Goal: Information Seeking & Learning: Learn about a topic

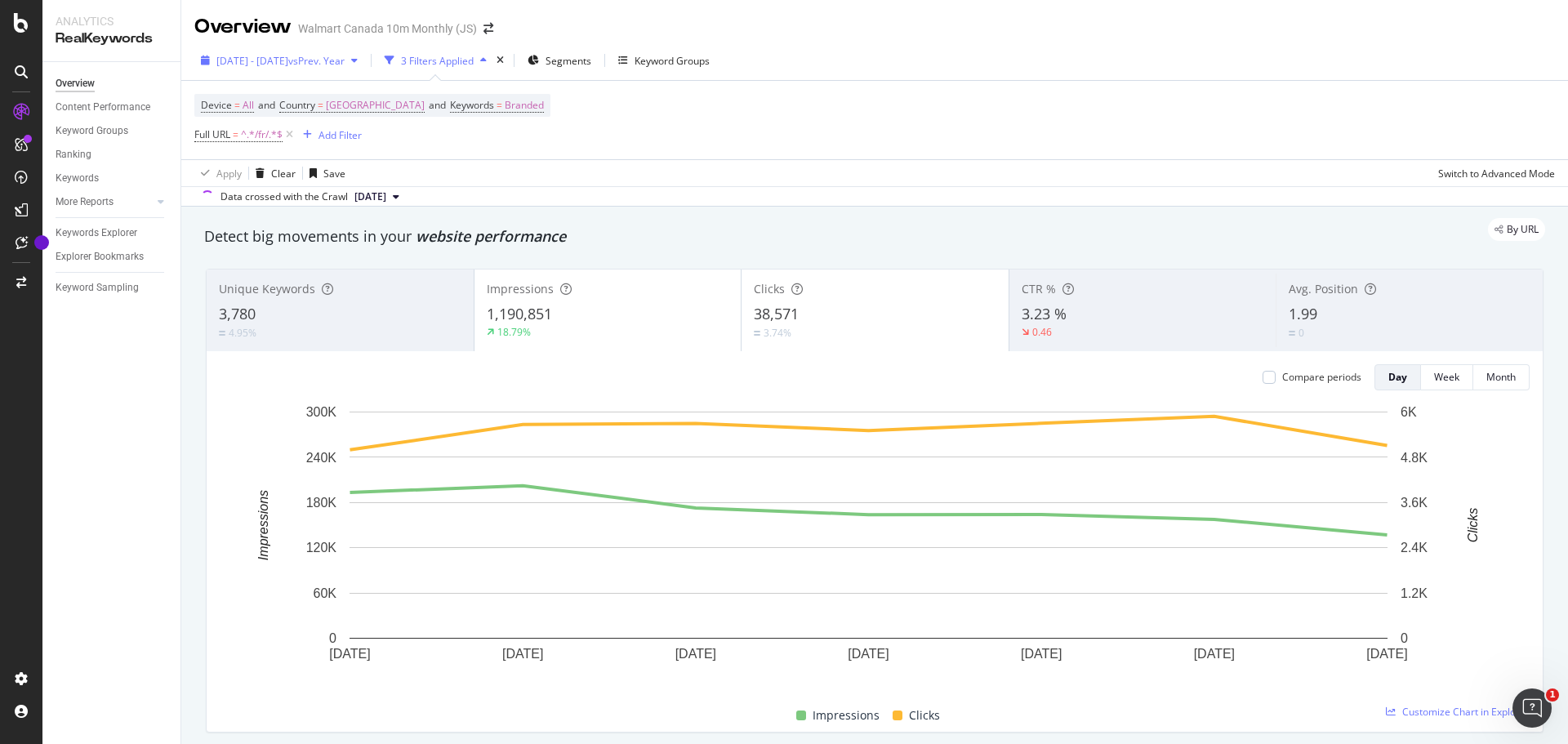
click at [364, 67] on div "[DATE] - [DATE] vs Prev. Year" at bounding box center [279, 60] width 170 height 24
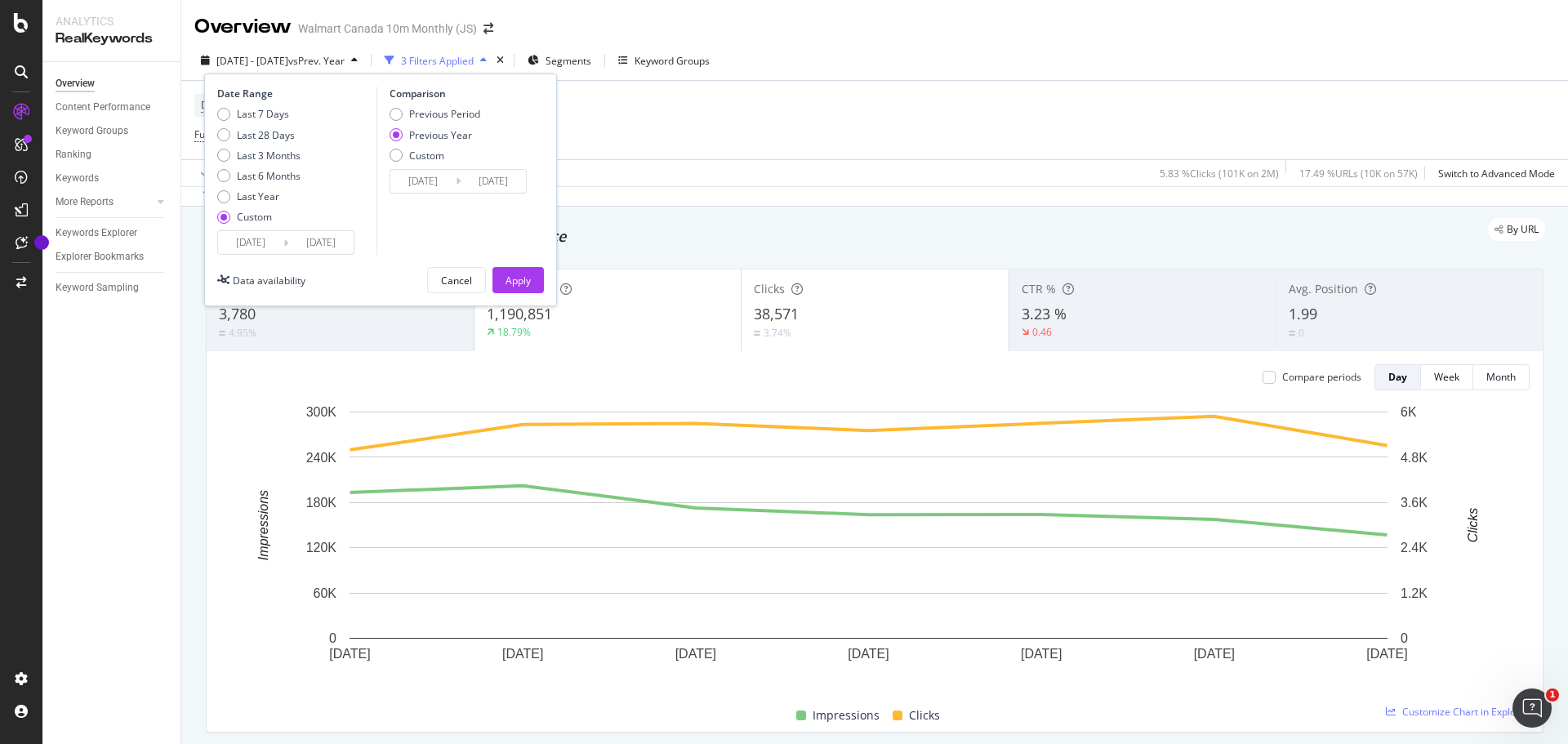
click at [286, 241] on icon at bounding box center [286, 243] width 5 height 16
click at [285, 239] on icon at bounding box center [286, 243] width 5 height 16
click at [274, 243] on input "[DATE]" at bounding box center [250, 243] width 66 height 23
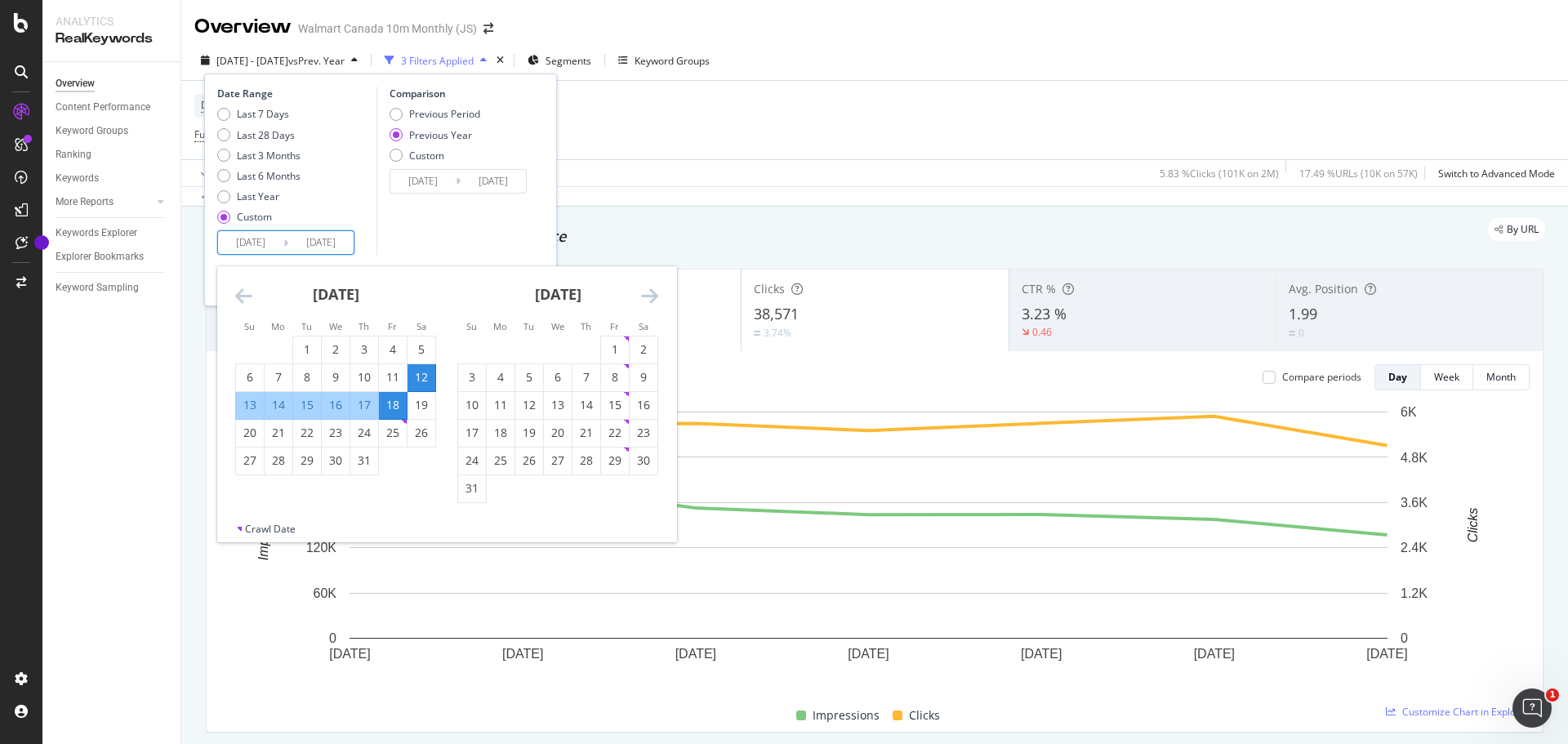
click at [655, 291] on icon "Move forward to switch to the next month." at bounding box center [649, 296] width 17 height 20
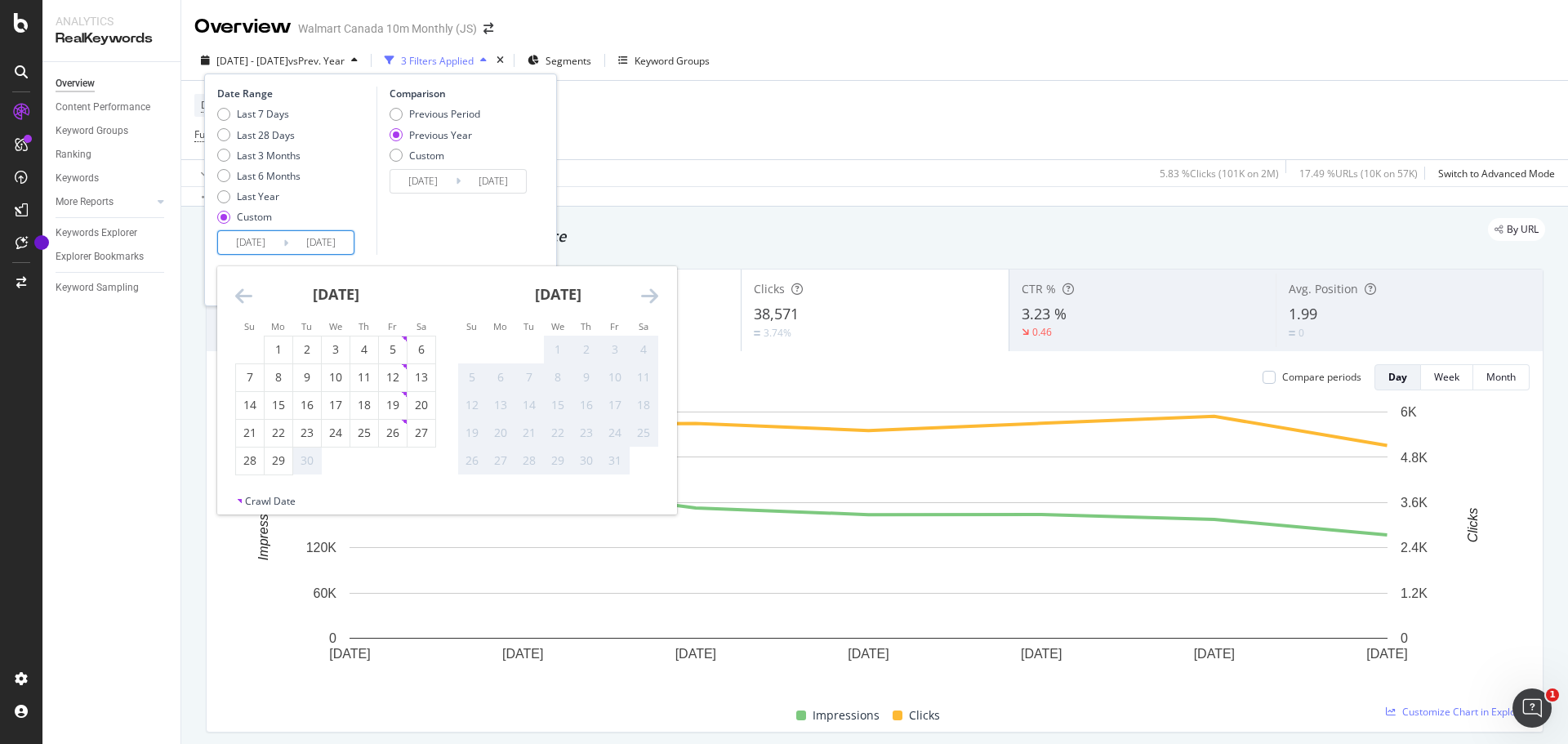
click at [241, 297] on icon "Move backward to switch to the previous month." at bounding box center [244, 296] width 17 height 20
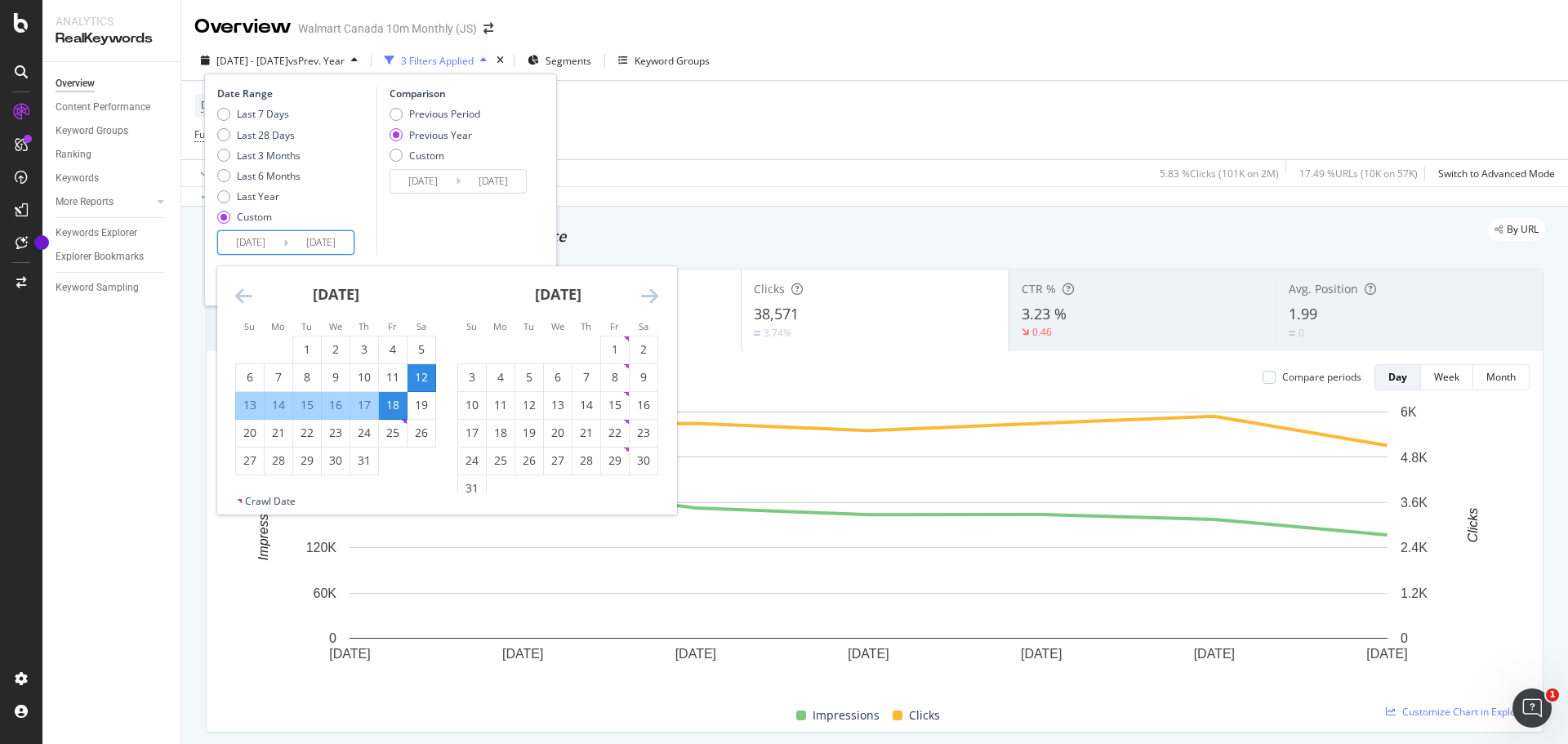
click at [657, 297] on icon "Move forward to switch to the next month." at bounding box center [649, 296] width 17 height 20
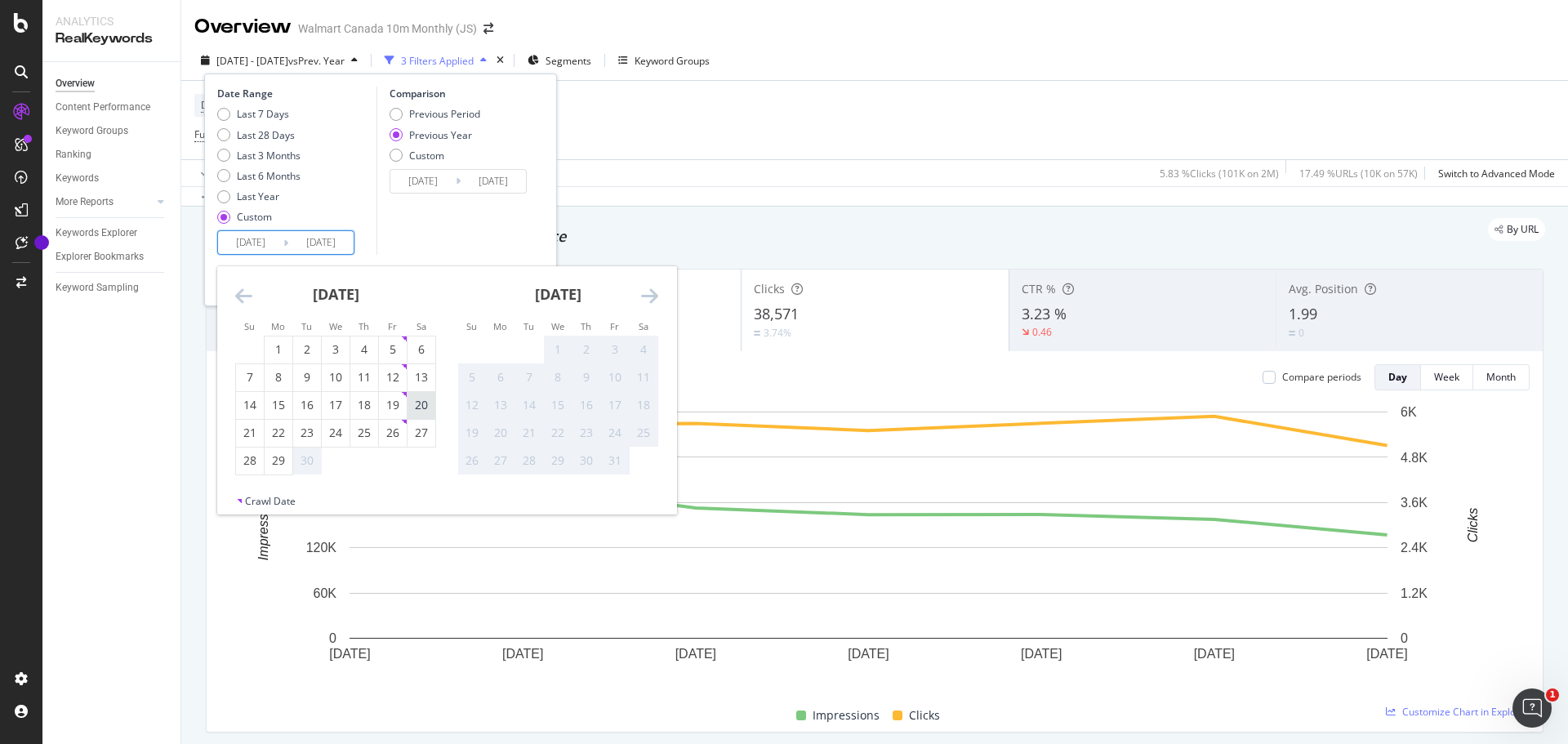
click at [425, 406] on div "20" at bounding box center [421, 405] width 27 height 17
type input "[DATE]"
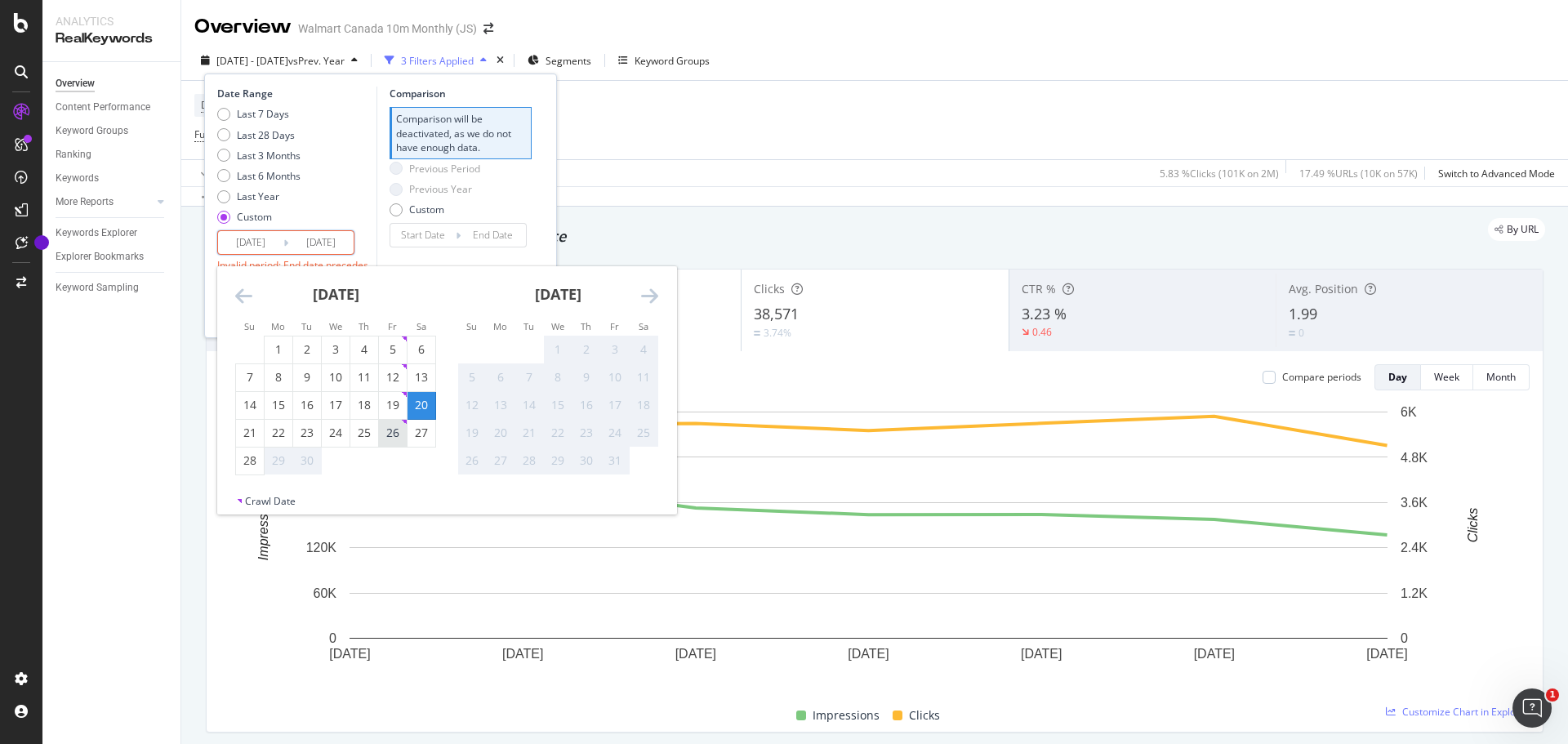
click at [397, 436] on div "26" at bounding box center [392, 433] width 27 height 17
type input "[DATE]"
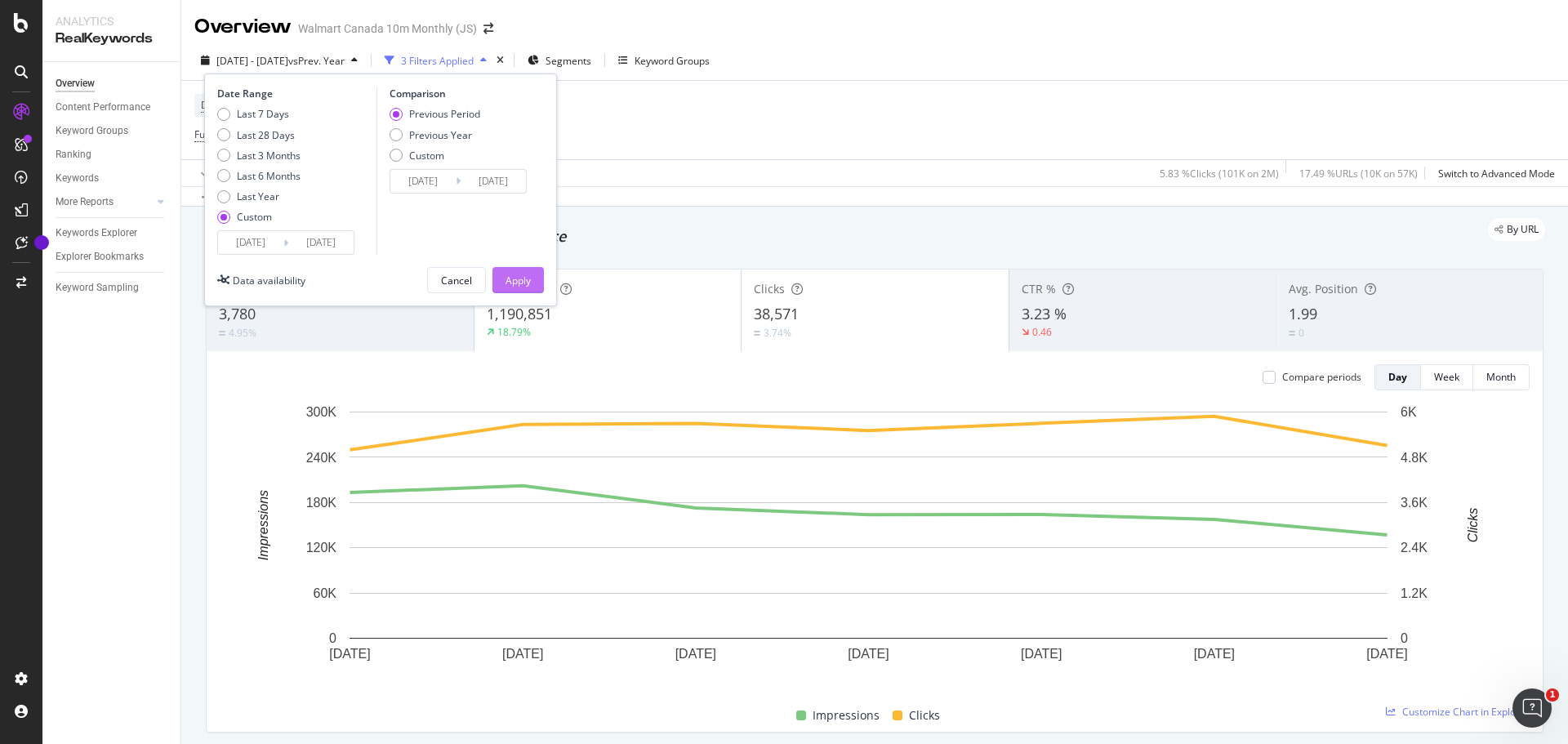
click at [516, 280] on div "Apply" at bounding box center [518, 280] width 25 height 14
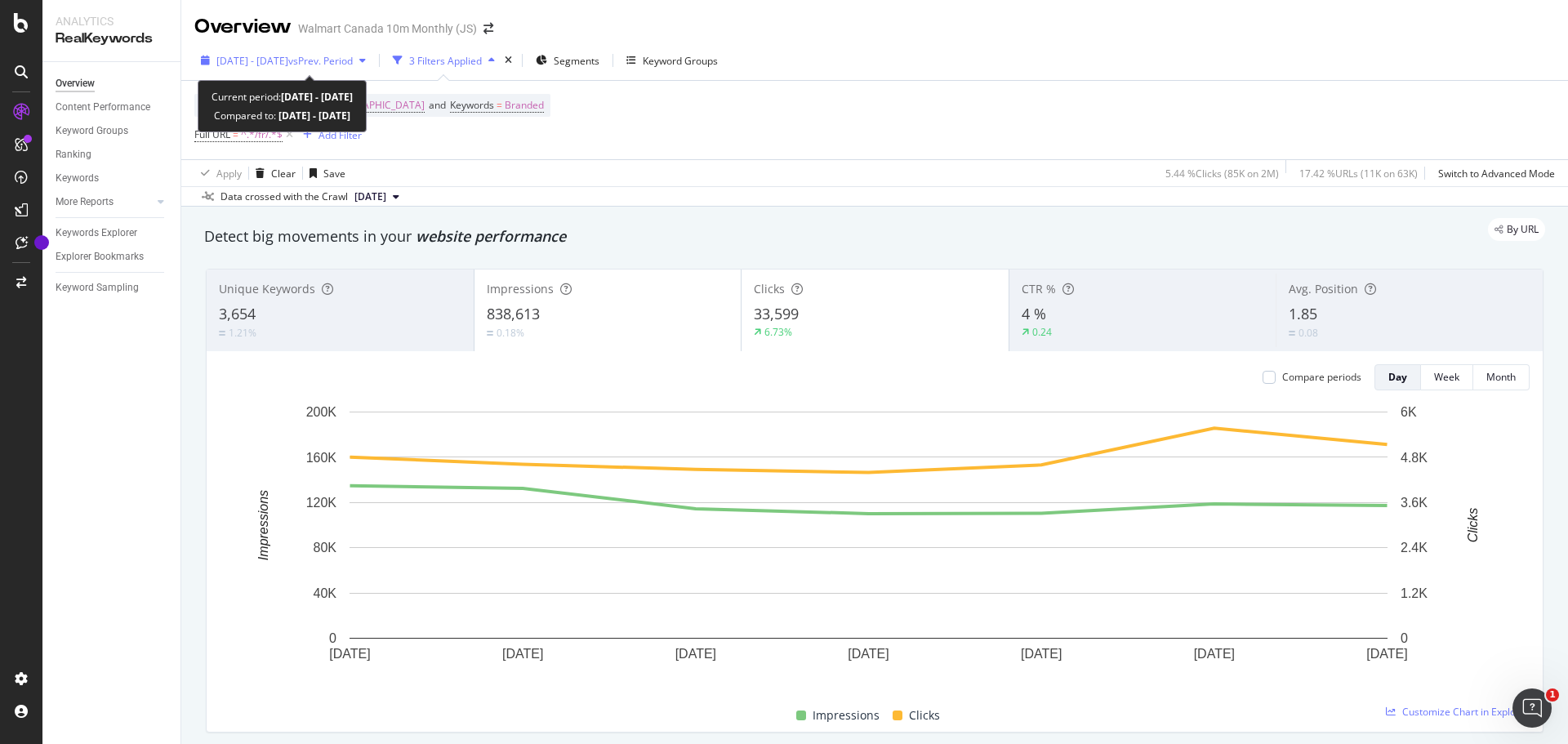
click at [366, 57] on icon "button" at bounding box center [362, 61] width 7 height 10
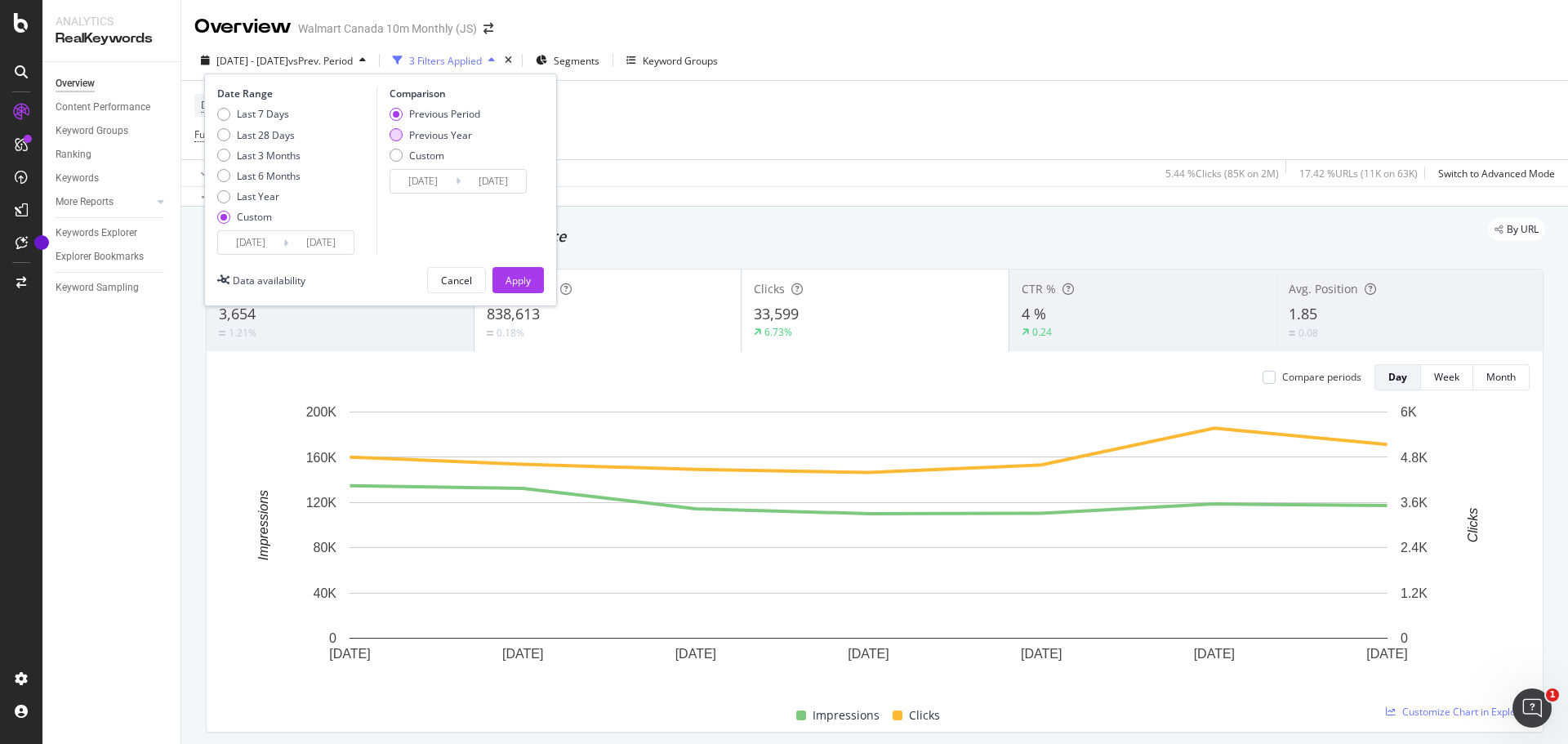
click at [397, 135] on div "Previous Year" at bounding box center [397, 135] width 13 height 13
type input "[DATE]"
click at [515, 276] on div "Apply" at bounding box center [518, 280] width 25 height 14
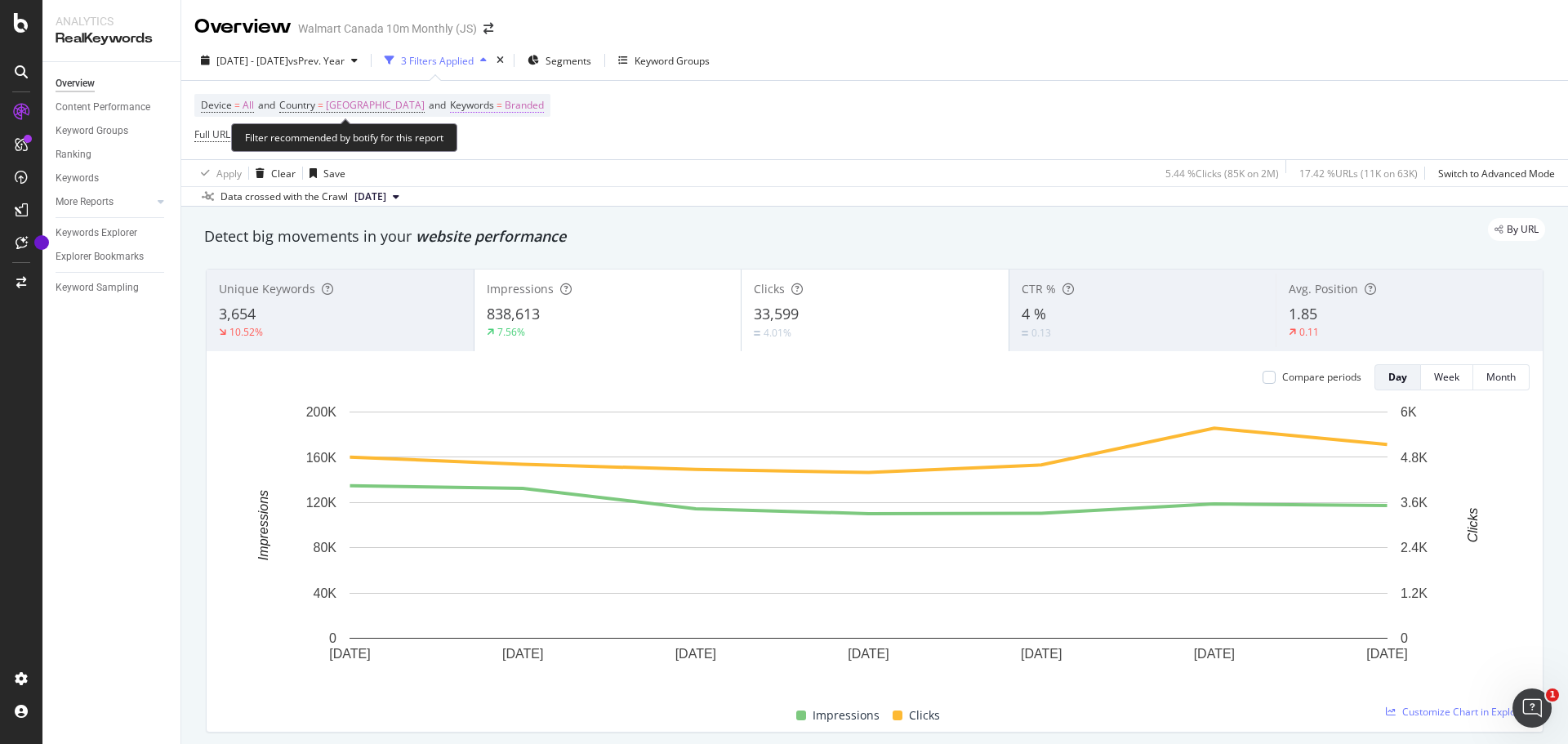
click at [505, 101] on span "Branded" at bounding box center [524, 106] width 39 height 23
click at [468, 144] on icon "button" at bounding box center [466, 144] width 7 height 10
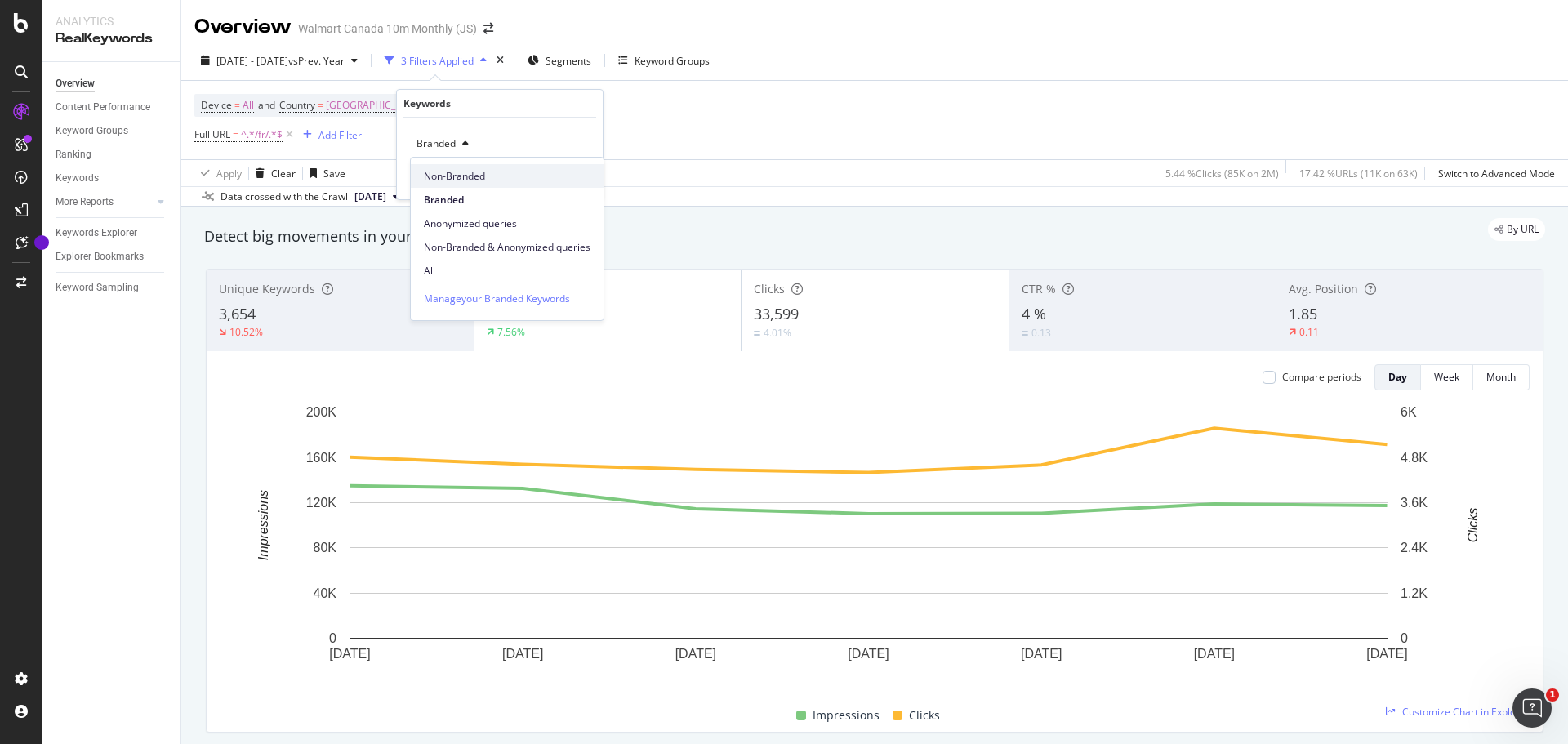
click at [463, 176] on span "Non-Branded" at bounding box center [507, 176] width 166 height 15
click at [567, 183] on div "Apply" at bounding box center [577, 178] width 25 height 14
